Goal: Task Accomplishment & Management: Complete application form

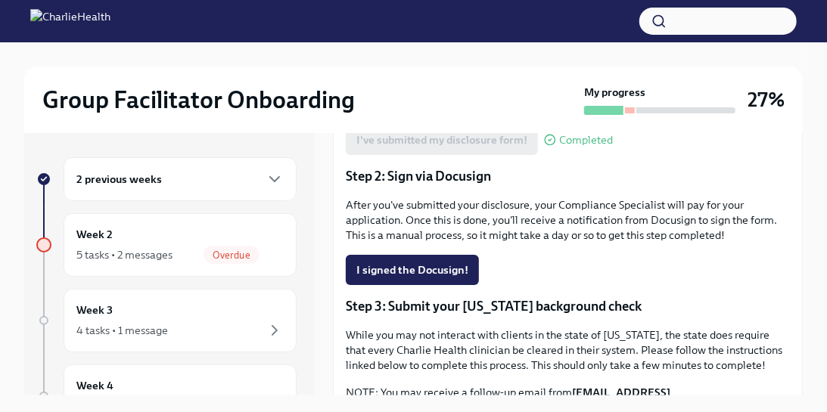
scroll to position [341, 0]
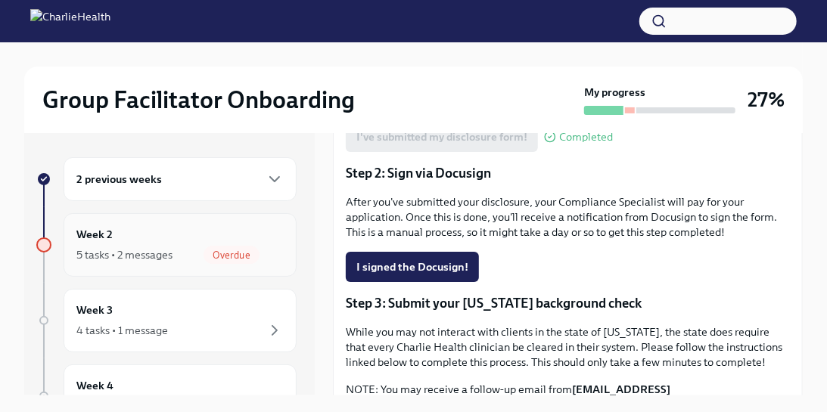
click at [167, 252] on div "5 tasks • 2 messages" at bounding box center [124, 254] width 96 height 15
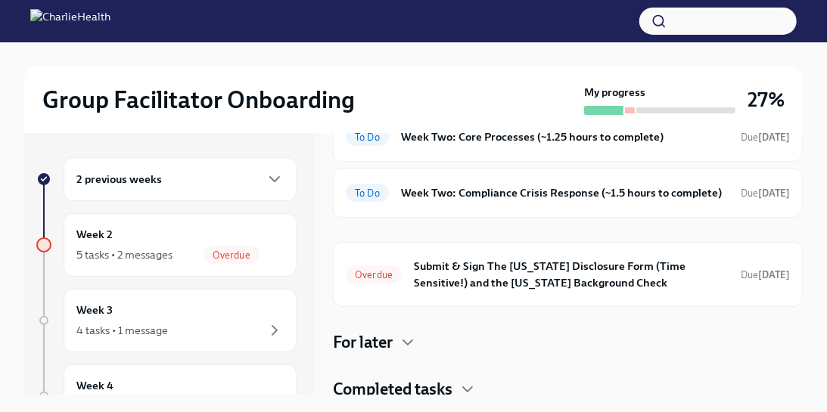
scroll to position [242, 0]
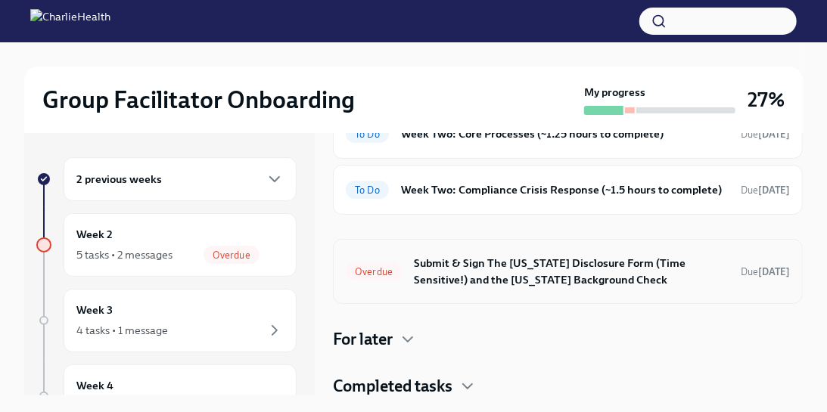
click at [530, 266] on h6 "Submit & Sign The Utah Disclosure Form (Time Sensitive!) and the Louisiana Back…" at bounding box center [571, 271] width 315 height 33
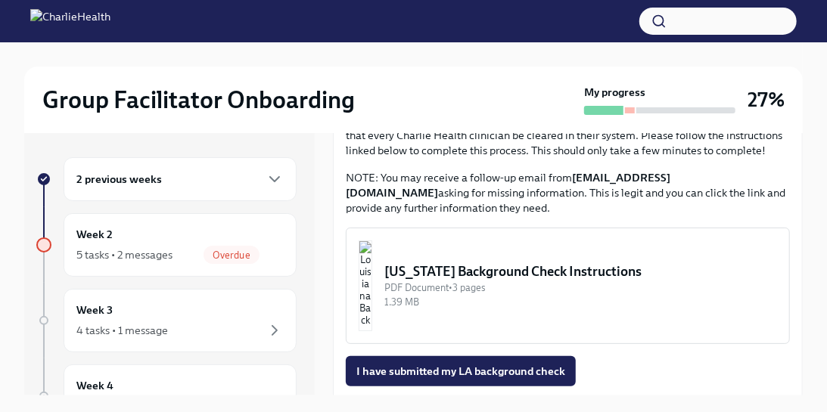
scroll to position [555, 0]
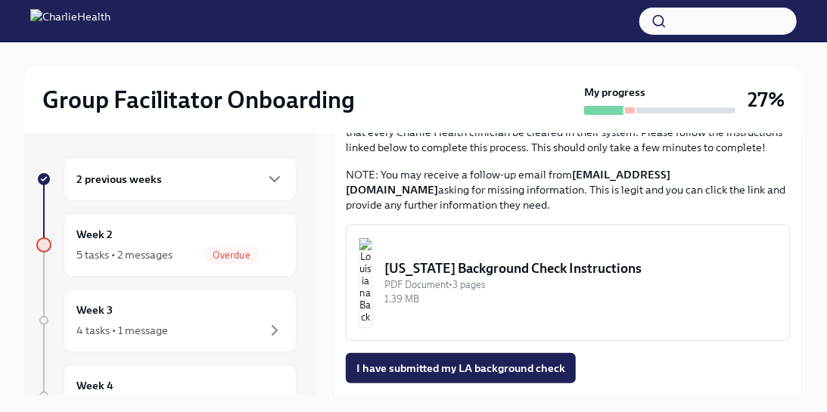
click at [372, 250] on img "button" at bounding box center [366, 283] width 14 height 91
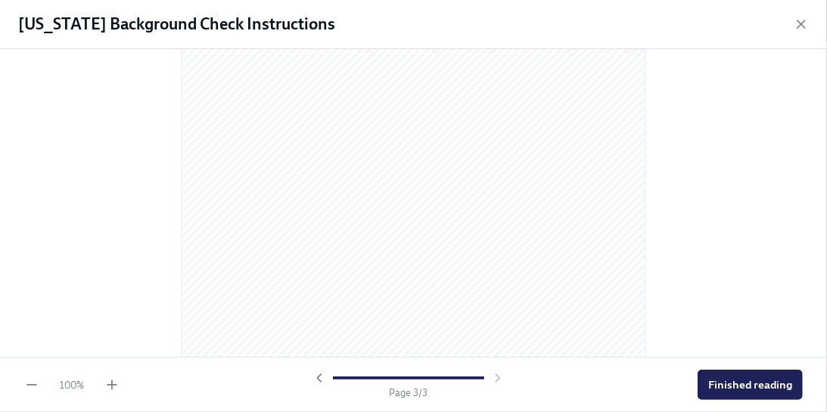
scroll to position [1542, 0]
click at [717, 381] on span "Finished reading" at bounding box center [750, 385] width 84 height 15
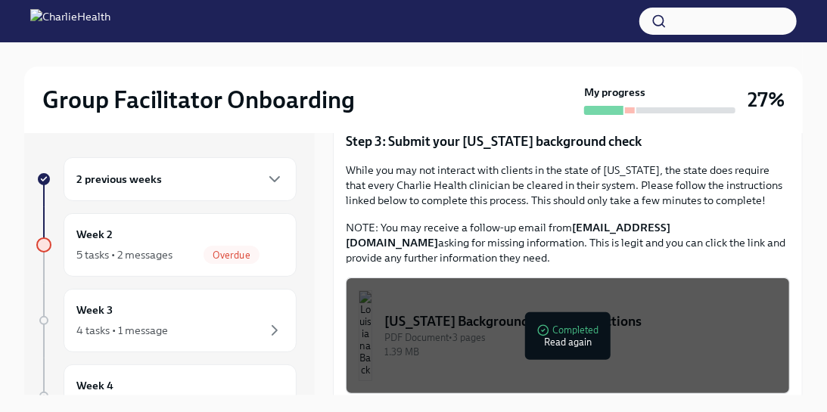
scroll to position [633, 0]
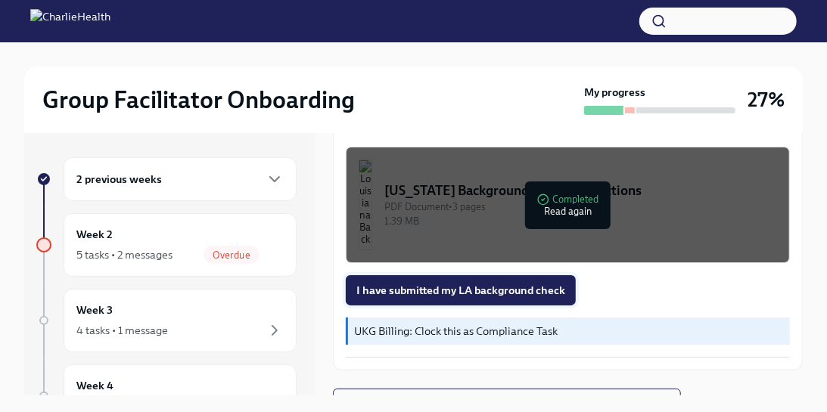
click at [491, 283] on span "I have submitted my LA background check" at bounding box center [460, 290] width 209 height 15
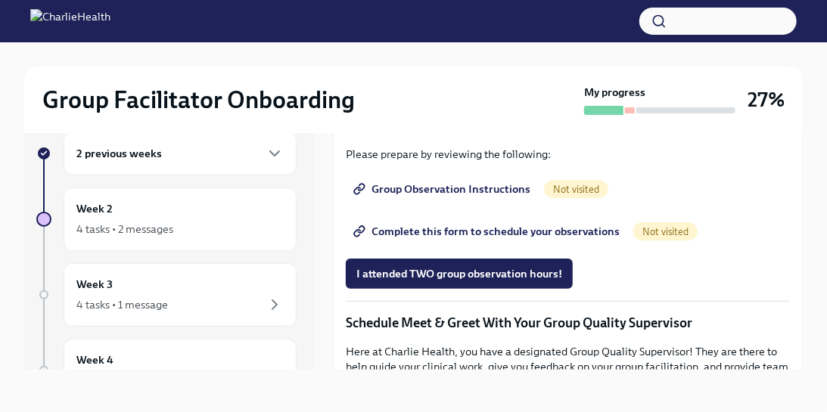
scroll to position [1255, 0]
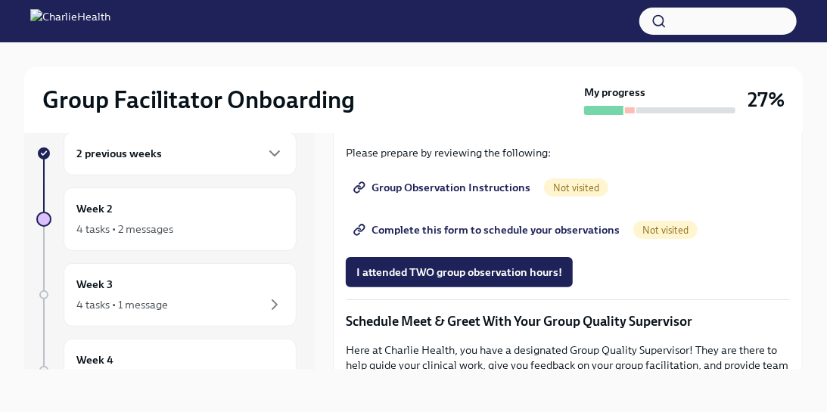
drag, startPoint x: 546, startPoint y: 255, endPoint x: 372, endPoint y: 260, distance: 174.1
copy li "IOP Overview, Curriculum & Roles"
